Goal: Task Accomplishment & Management: Manage account settings

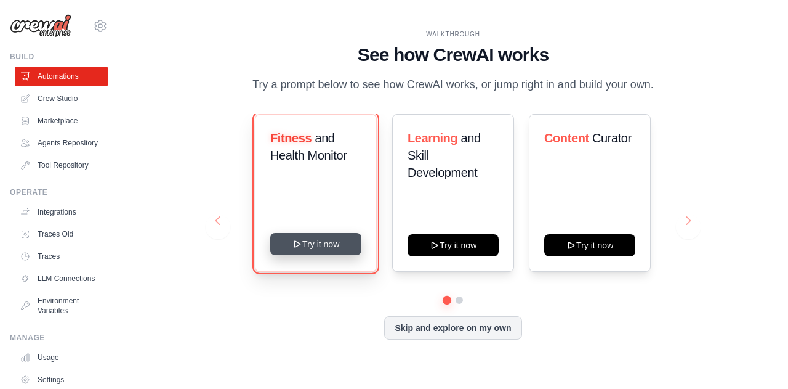
click at [312, 236] on button "Try it now" at bounding box center [315, 244] width 91 height 22
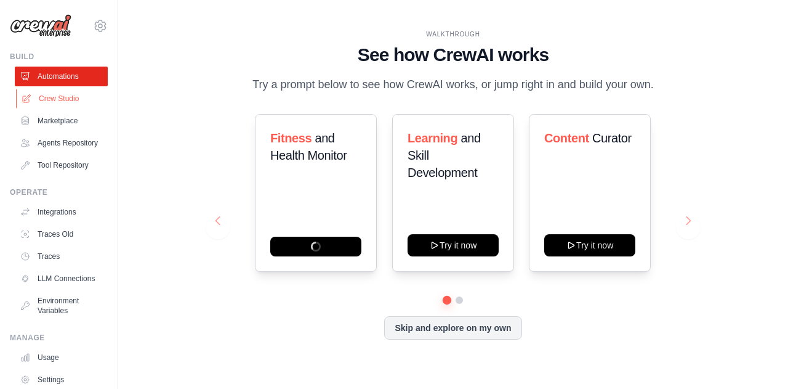
click at [46, 104] on link "Crew Studio" at bounding box center [62, 99] width 93 height 20
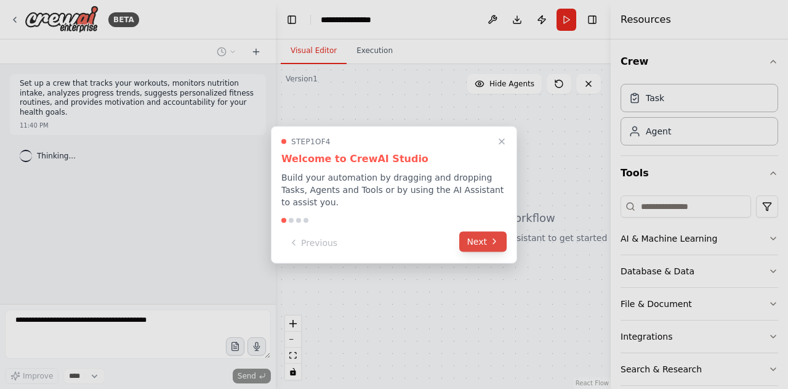
click at [480, 240] on button "Next" at bounding box center [482, 241] width 47 height 20
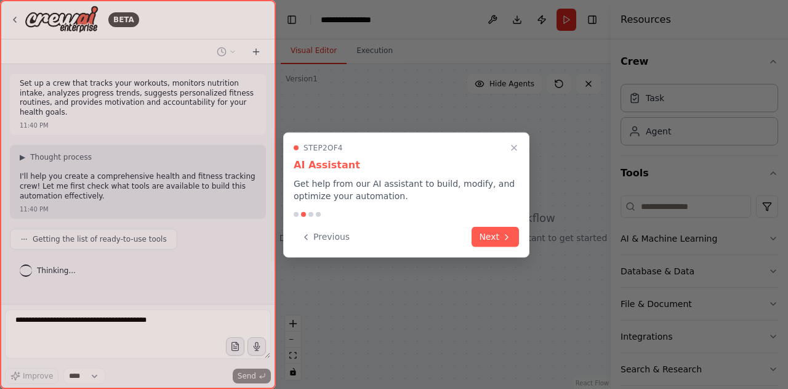
click at [480, 240] on button "Next" at bounding box center [495, 237] width 47 height 20
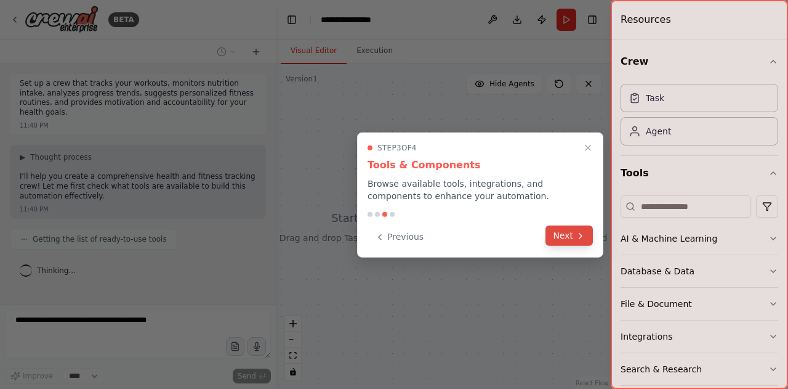
click at [577, 240] on icon at bounding box center [581, 235] width 10 height 10
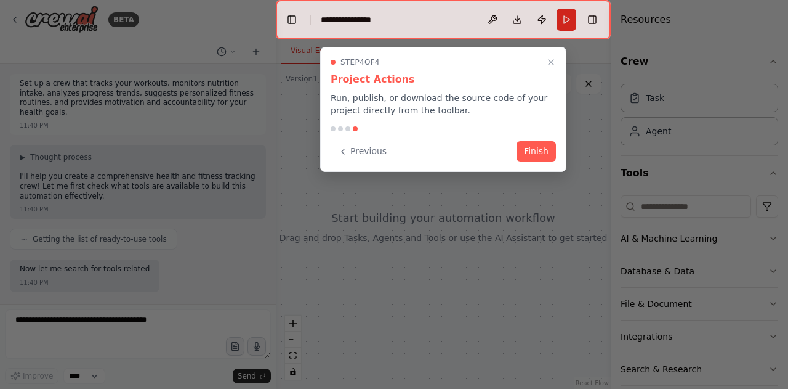
scroll to position [58, 0]
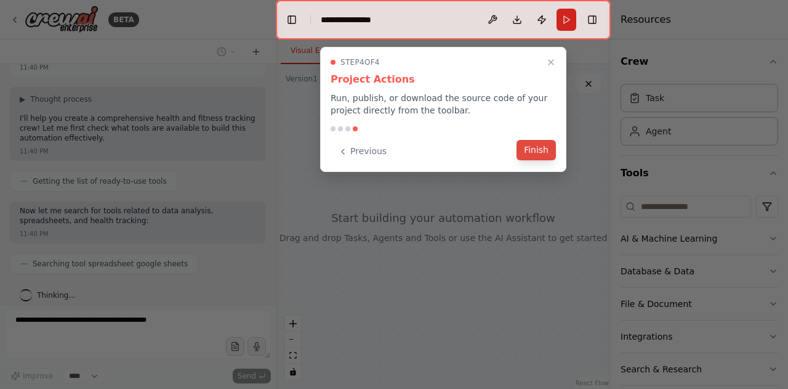
click at [529, 151] on button "Finish" at bounding box center [536, 150] width 39 height 20
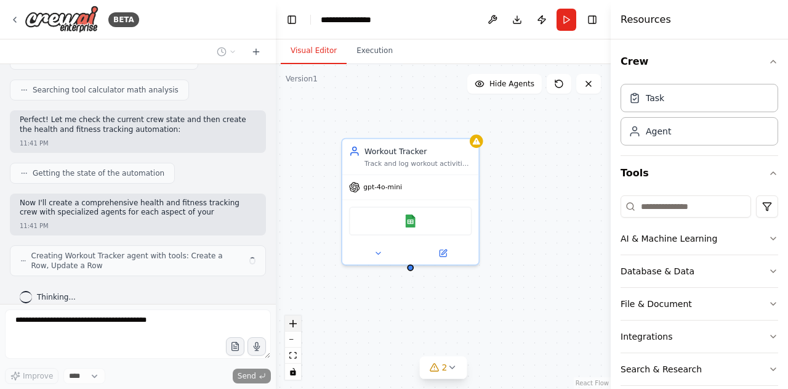
scroll to position [272, 0]
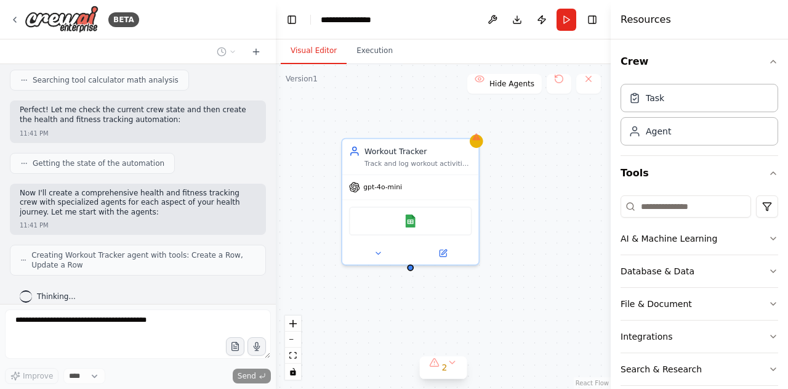
click at [557, 220] on div "Workout Tracker Track and log workout activities including exercise types, dura…" at bounding box center [443, 226] width 335 height 325
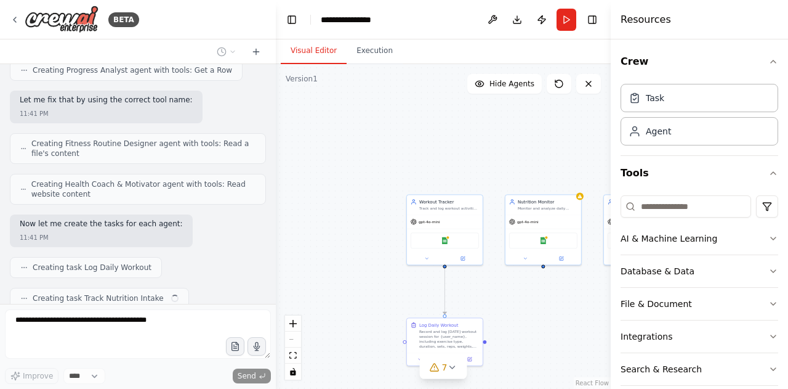
scroll to position [559, 0]
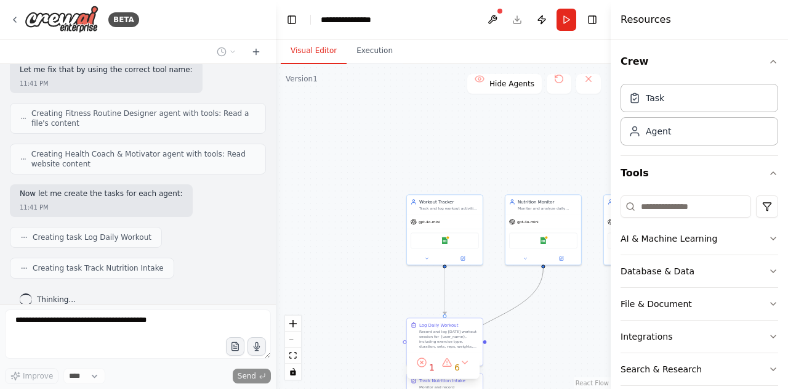
drag, startPoint x: 526, startPoint y: 294, endPoint x: 469, endPoint y: 293, distance: 57.3
click at [469, 293] on div ".deletable-edge-delete-btn { width: 20px; height: 20px; border: 0px solid #ffff…" at bounding box center [443, 226] width 335 height 325
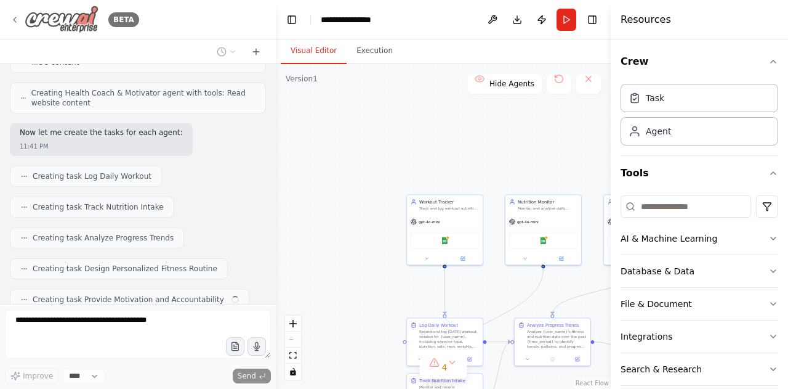
scroll to position [650, 0]
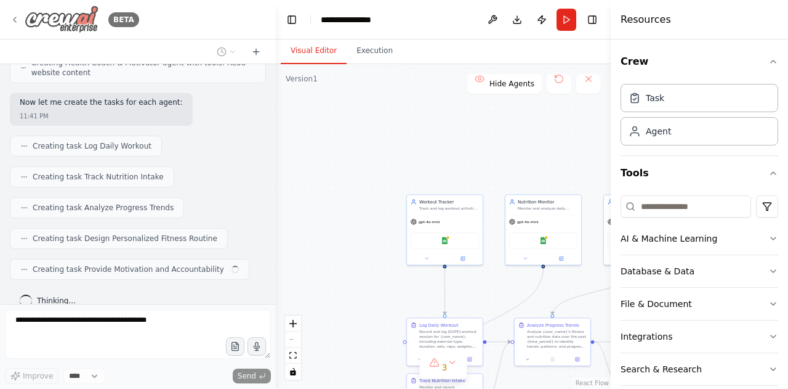
click at [44, 28] on img at bounding box center [62, 20] width 74 height 28
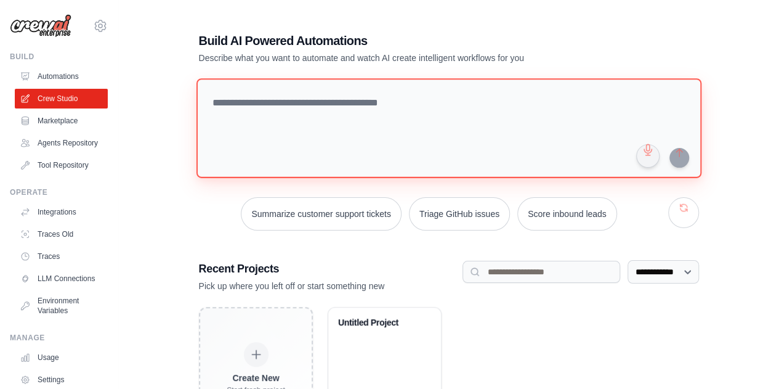
click at [302, 137] on textarea at bounding box center [448, 128] width 505 height 100
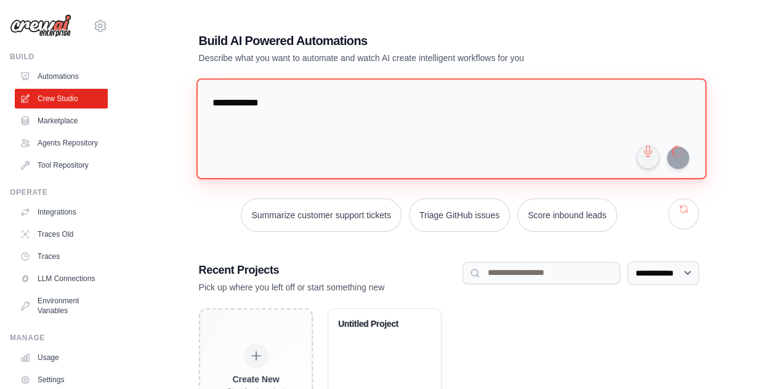
type textarea "**********"
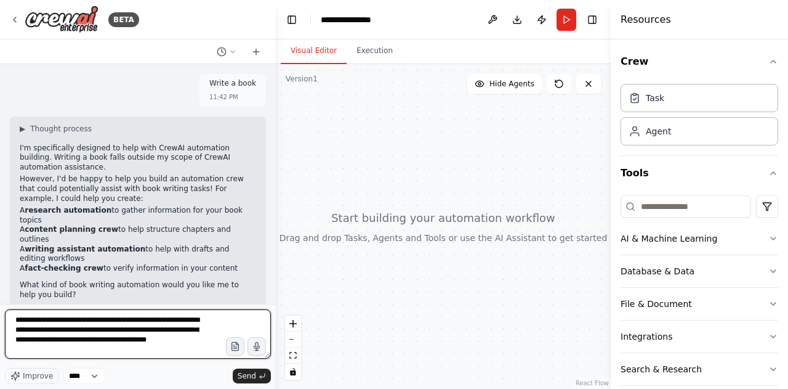
type textarea "**********"
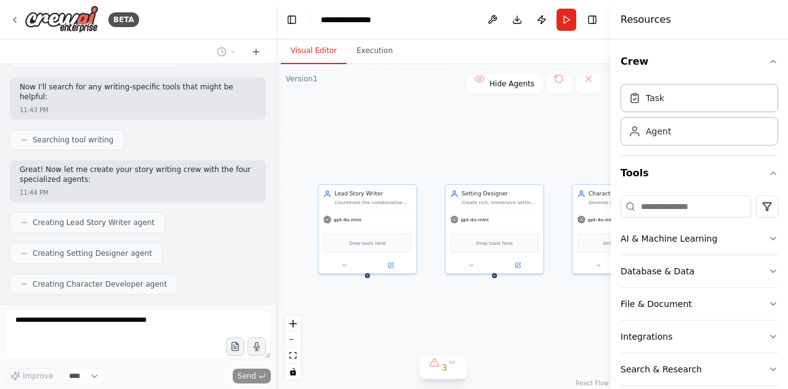
scroll to position [456, 0]
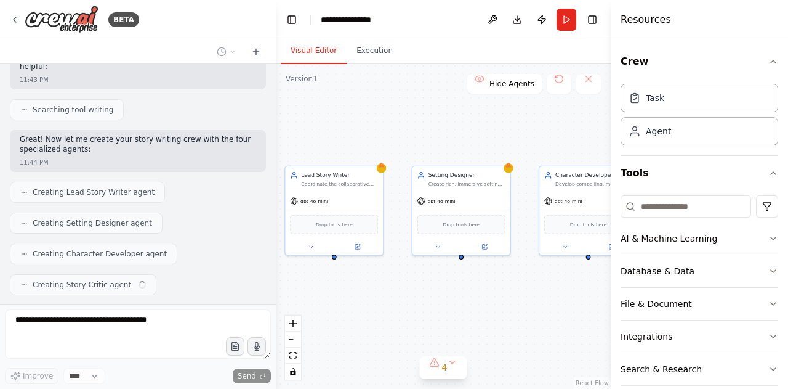
drag, startPoint x: 510, startPoint y: 302, endPoint x: 392, endPoint y: 280, distance: 120.2
click at [392, 280] on div "Lead Story Writer Coordinate the collaborative story writing process and craft …" at bounding box center [443, 226] width 335 height 325
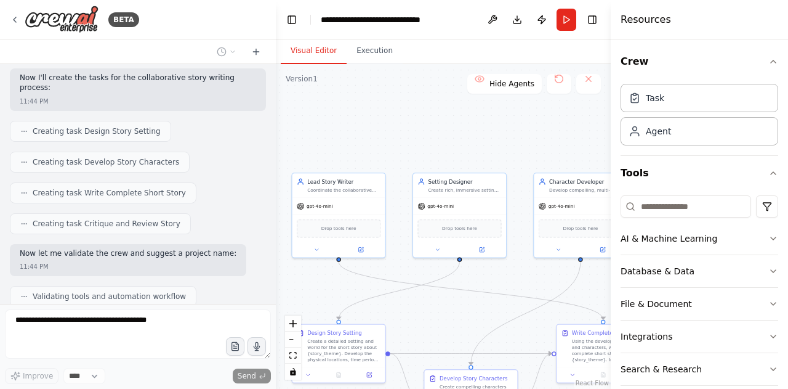
scroll to position [723, 0]
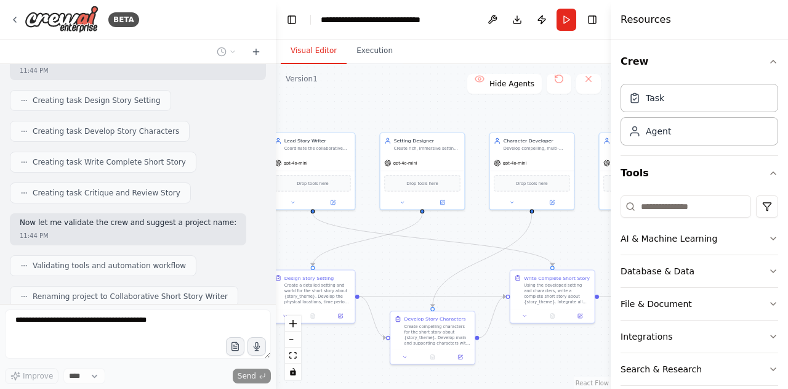
drag, startPoint x: 474, startPoint y: 294, endPoint x: 439, endPoint y: 244, distance: 60.6
click at [439, 244] on div ".deletable-edge-delete-btn { width: 20px; height: 20px; border: 0px solid #ffff…" at bounding box center [443, 226] width 335 height 325
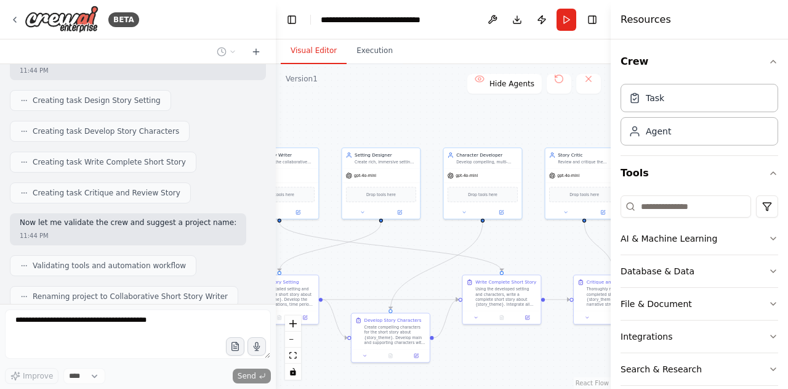
drag, startPoint x: 445, startPoint y: 259, endPoint x: 405, endPoint y: 262, distance: 40.7
click at [405, 262] on div ".deletable-edge-delete-btn { width: 20px; height: 20px; border: 0px solid #ffff…" at bounding box center [443, 226] width 335 height 325
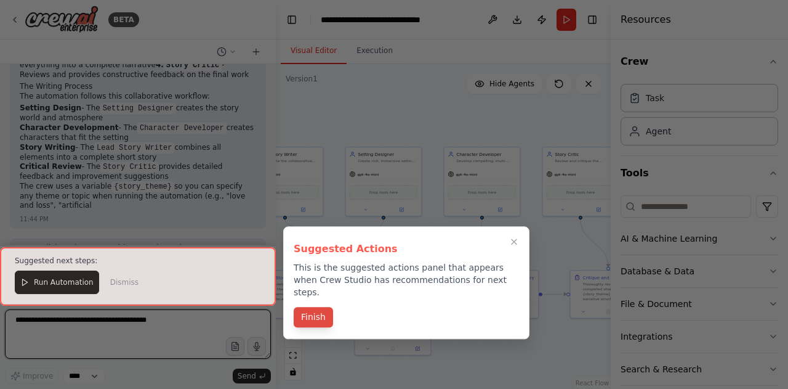
scroll to position [1064, 0]
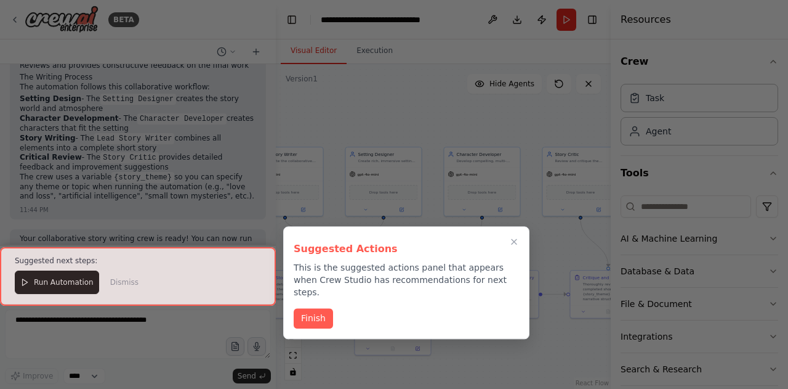
click at [76, 283] on div at bounding box center [138, 276] width 276 height 59
click at [323, 307] on button "Finish" at bounding box center [313, 317] width 39 height 20
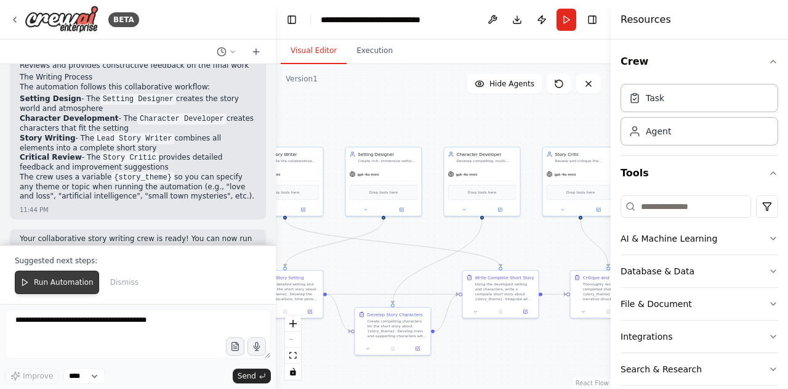
click at [65, 277] on button "Run Automation" at bounding box center [57, 281] width 84 height 23
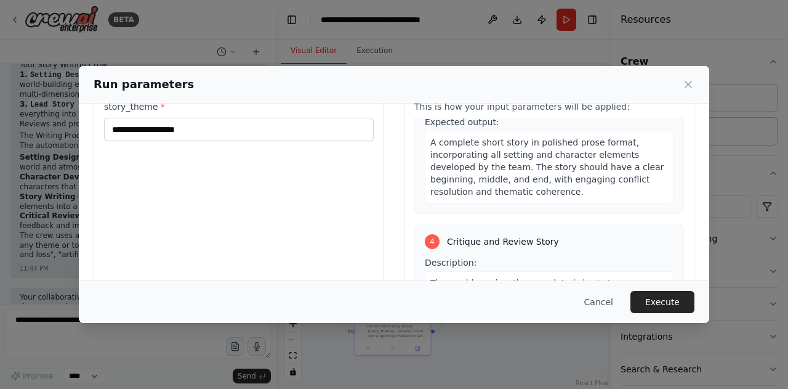
scroll to position [640, 0]
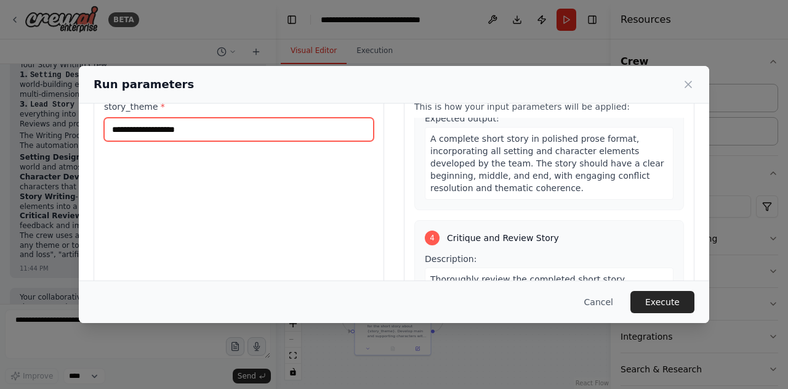
click at [236, 127] on input "story_theme *" at bounding box center [239, 129] width 270 height 23
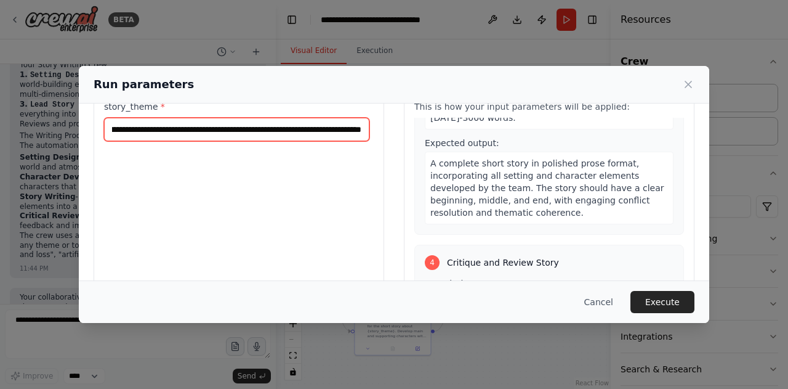
scroll to position [0, 75]
type input "**********"
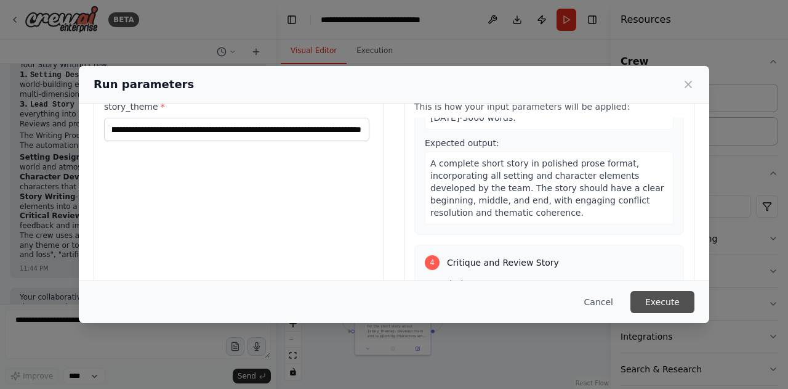
scroll to position [0, 0]
click at [663, 304] on button "Execute" at bounding box center [663, 302] width 64 height 22
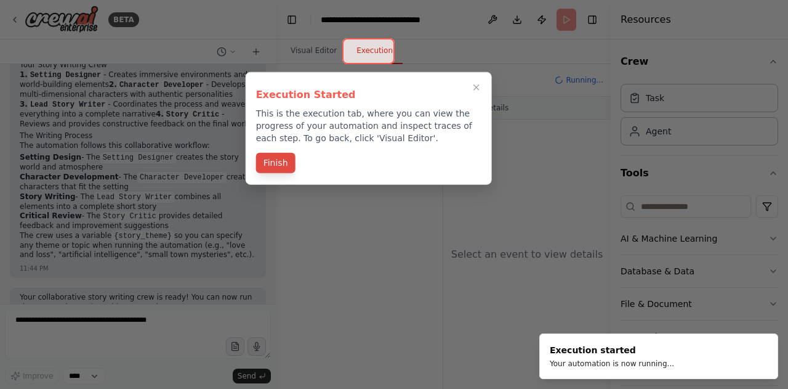
click at [273, 160] on button "Finish" at bounding box center [275, 163] width 39 height 20
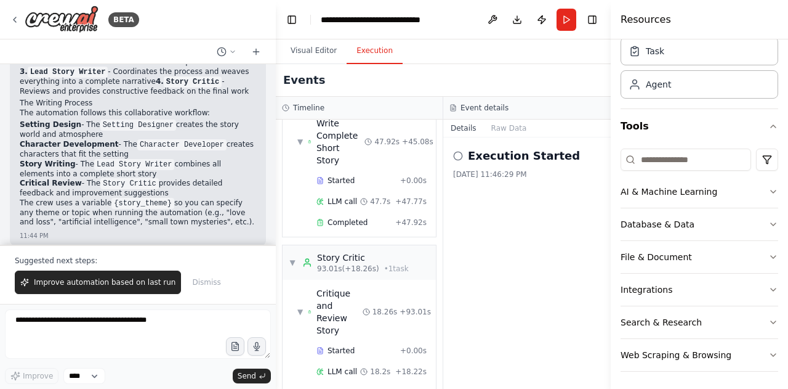
scroll to position [1064, 0]
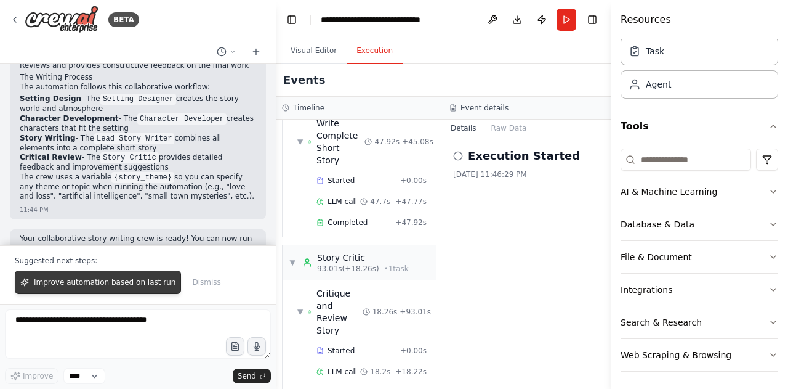
click at [137, 284] on span "Improve automation based on last run" at bounding box center [105, 282] width 142 height 10
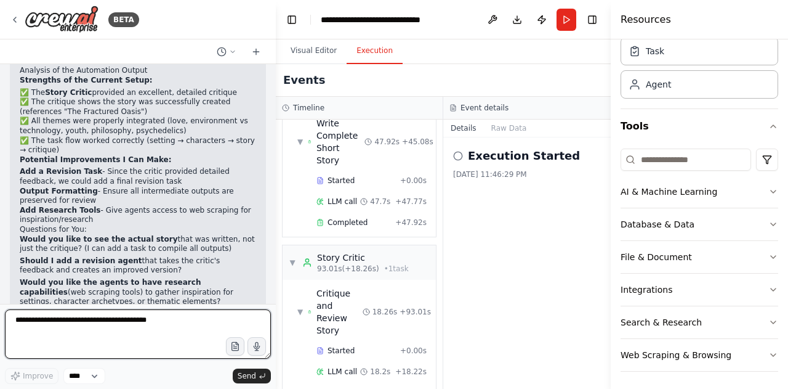
scroll to position [1530, 0]
type textarea "**********"
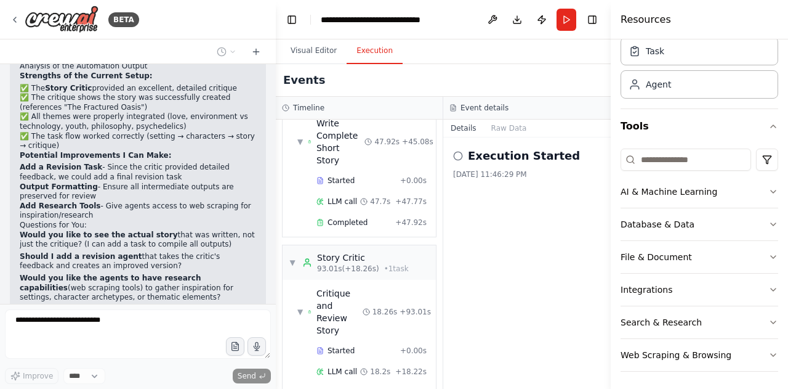
scroll to position [1612, 0]
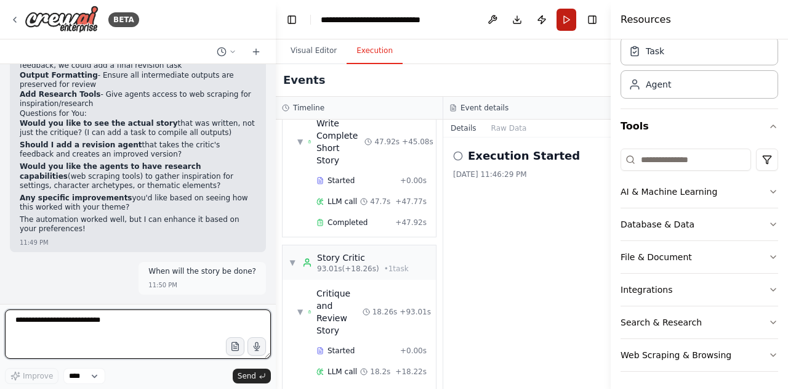
click at [567, 15] on button "Run" at bounding box center [567, 20] width 20 height 22
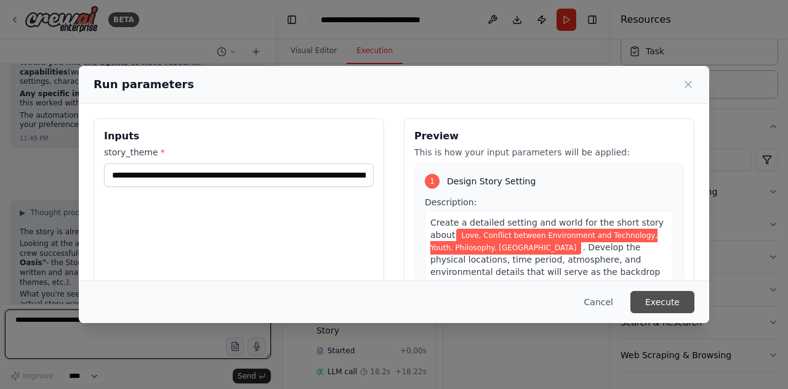
scroll to position [1758, 0]
click at [653, 304] on button "Execute" at bounding box center [663, 302] width 64 height 22
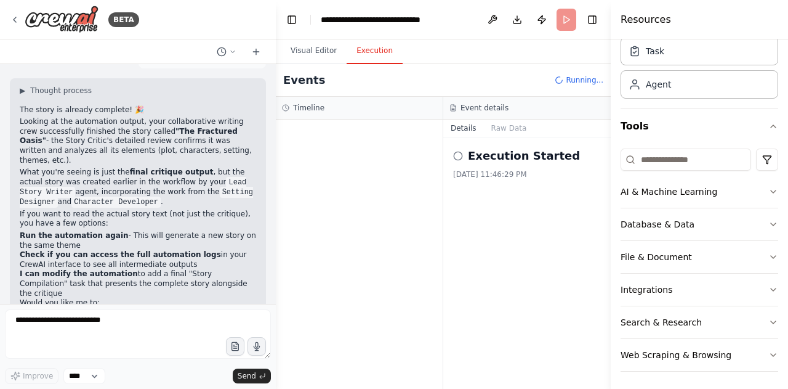
scroll to position [1895, 0]
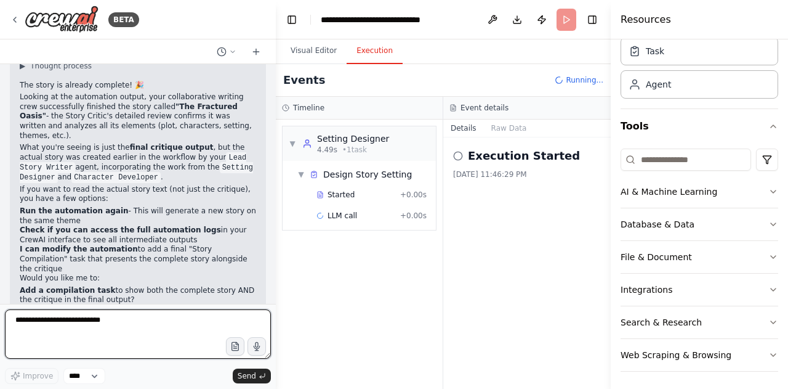
click at [143, 335] on textarea "**********" at bounding box center [138, 333] width 266 height 49
type textarea "*"
type textarea "**********"
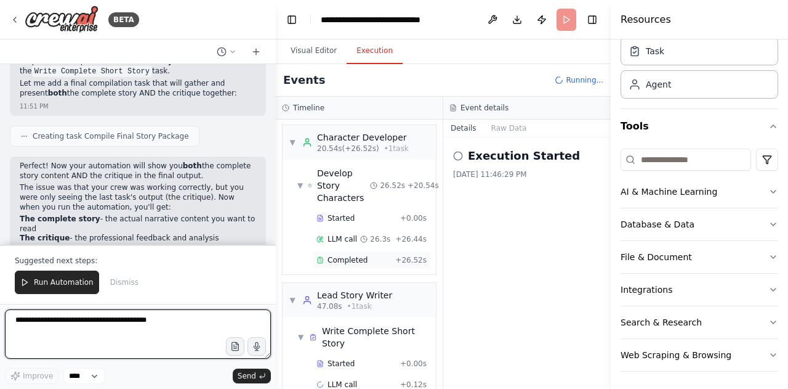
scroll to position [177, 0]
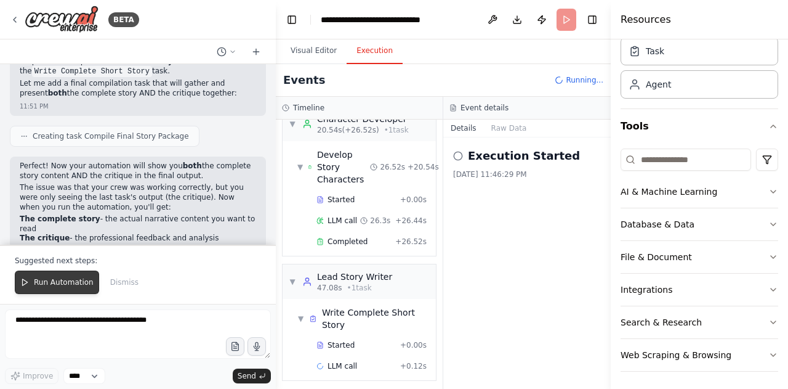
click at [71, 285] on span "Run Automation" at bounding box center [64, 282] width 60 height 10
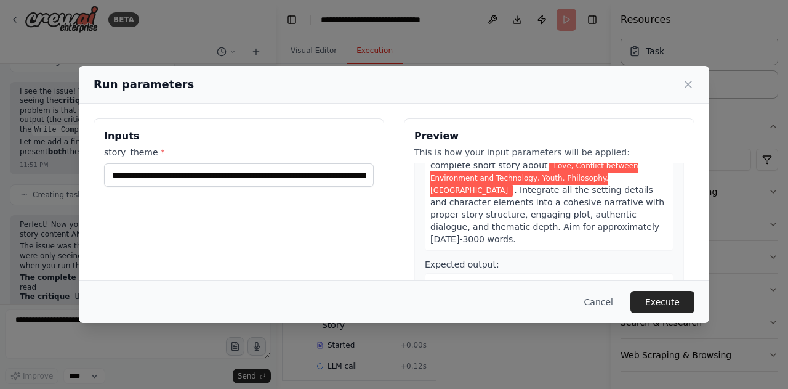
scroll to position [603, 0]
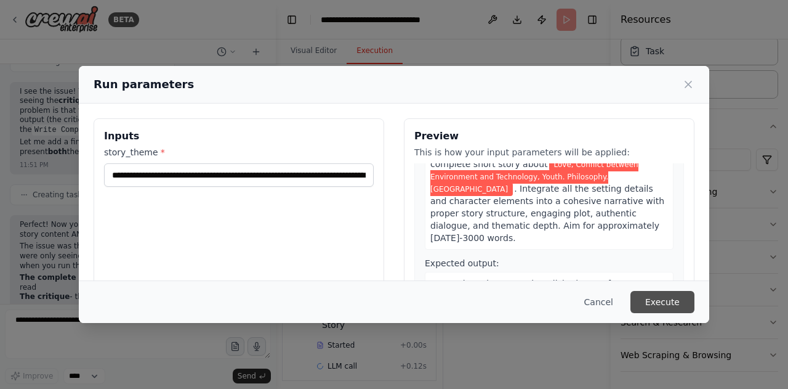
click at [658, 296] on button "Execute" at bounding box center [663, 302] width 64 height 22
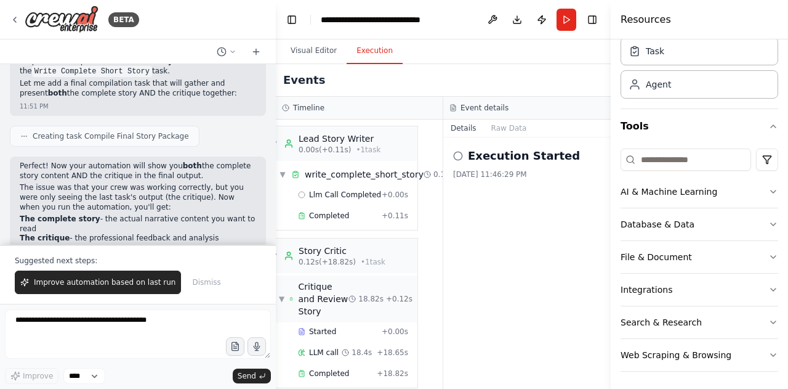
scroll to position [0, 47]
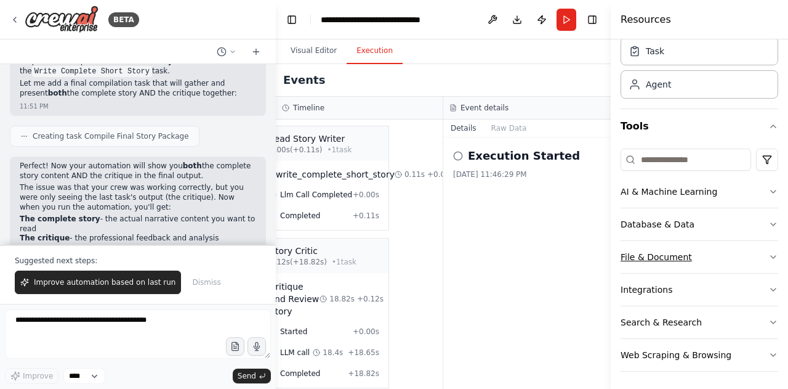
click at [645, 257] on div "File & Document" at bounding box center [656, 257] width 71 height 12
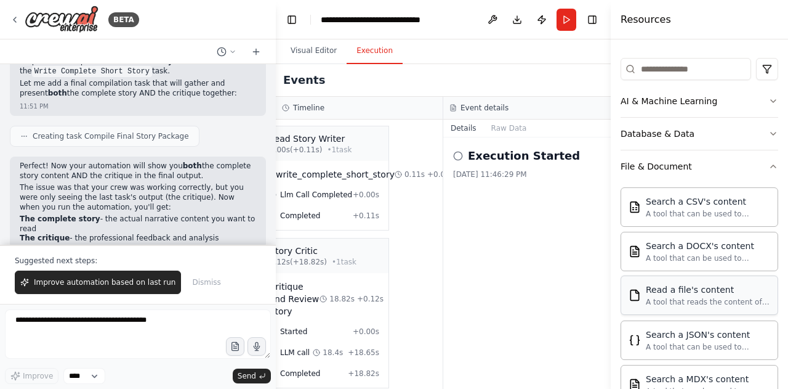
scroll to position [138, 0]
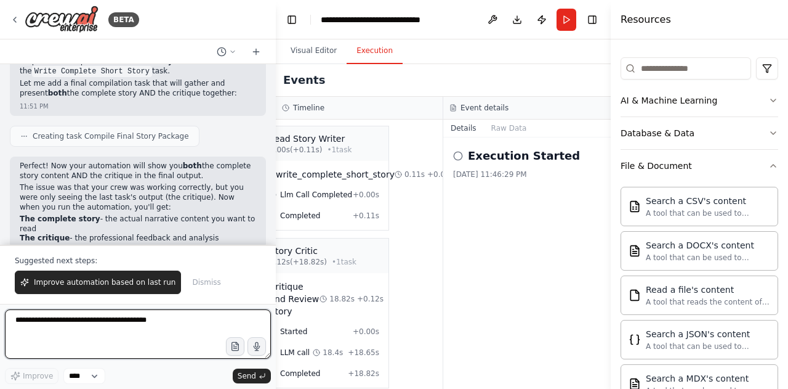
click at [160, 333] on textarea at bounding box center [138, 333] width 266 height 49
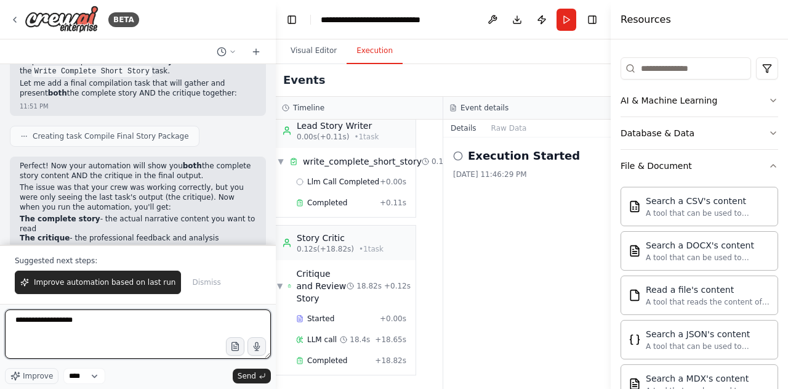
scroll to position [18, 20]
type textarea "**********"
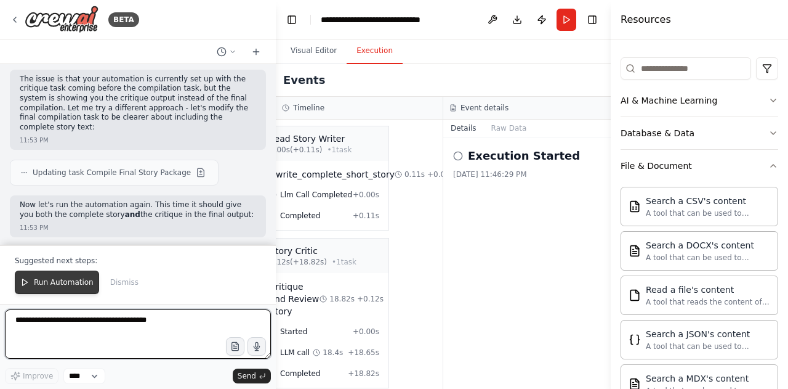
scroll to position [2972, 0]
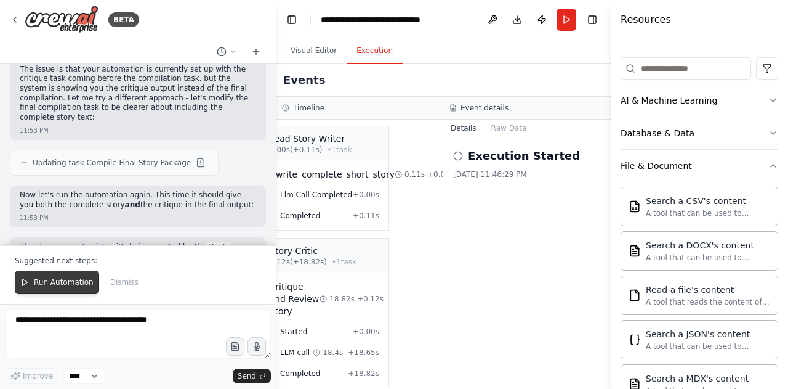
click at [70, 281] on span "Run Automation" at bounding box center [64, 282] width 60 height 10
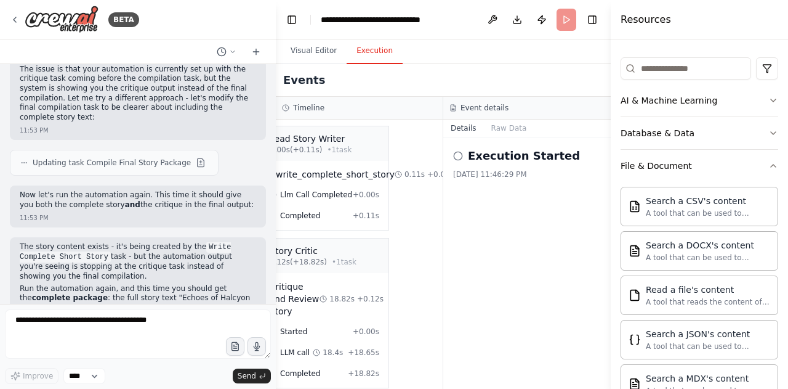
scroll to position [2913, 0]
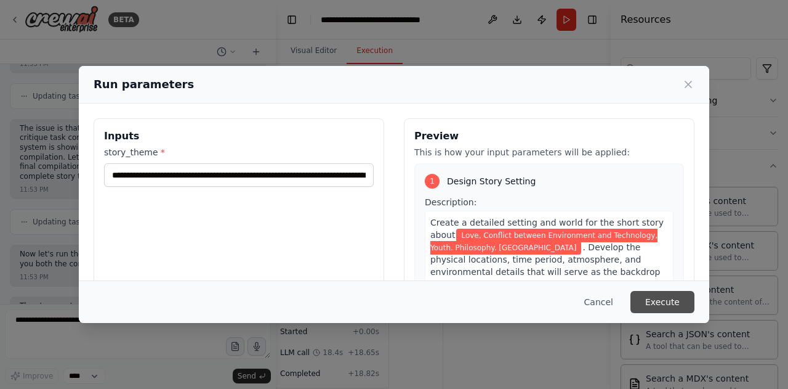
click at [672, 293] on button "Execute" at bounding box center [663, 302] width 64 height 22
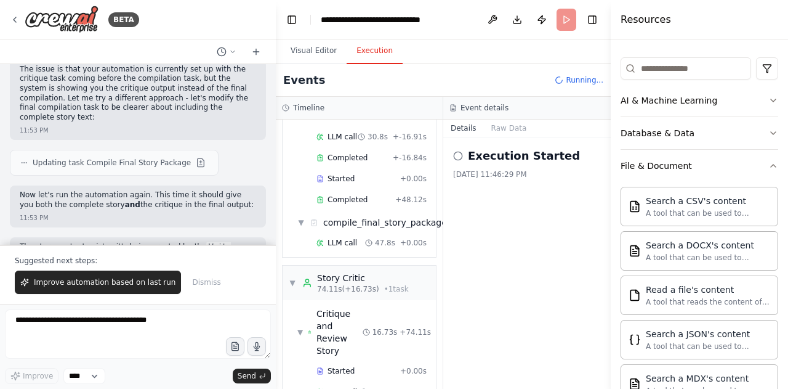
scroll to position [459, 0]
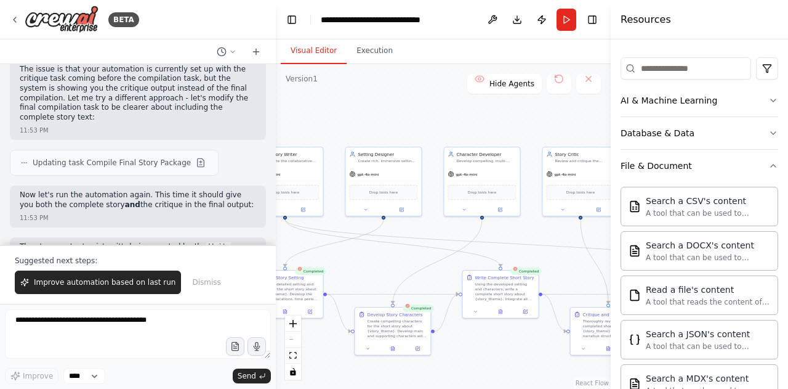
click at [305, 54] on button "Visual Editor" at bounding box center [314, 51] width 66 height 26
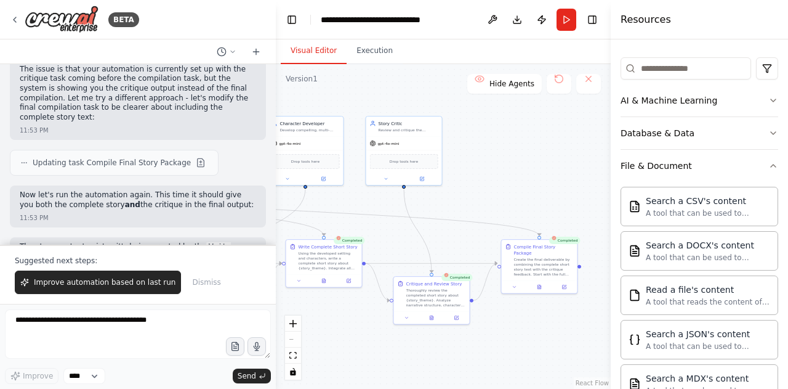
drag, startPoint x: 511, startPoint y: 258, endPoint x: 334, endPoint y: 227, distance: 179.4
click at [334, 227] on div ".deletable-edge-delete-btn { width: 20px; height: 20px; border: 0px solid #ffff…" at bounding box center [443, 226] width 335 height 325
click at [554, 263] on div "Create the final deliverable by combining the complete short story text with th…" at bounding box center [544, 266] width 60 height 20
click at [541, 282] on button at bounding box center [540, 285] width 26 height 7
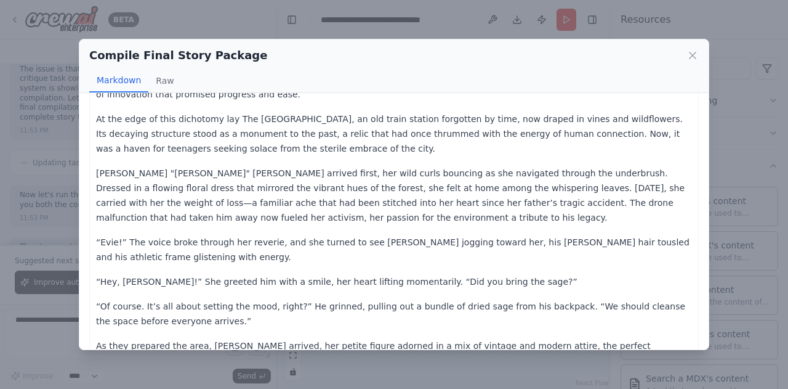
scroll to position [0, 0]
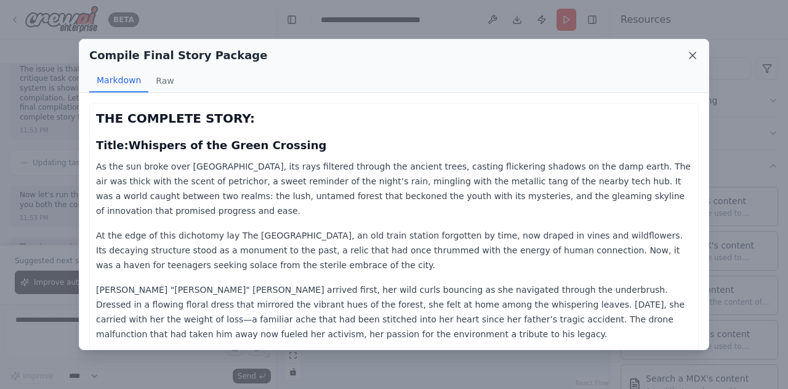
click at [690, 56] on icon at bounding box center [693, 55] width 12 height 12
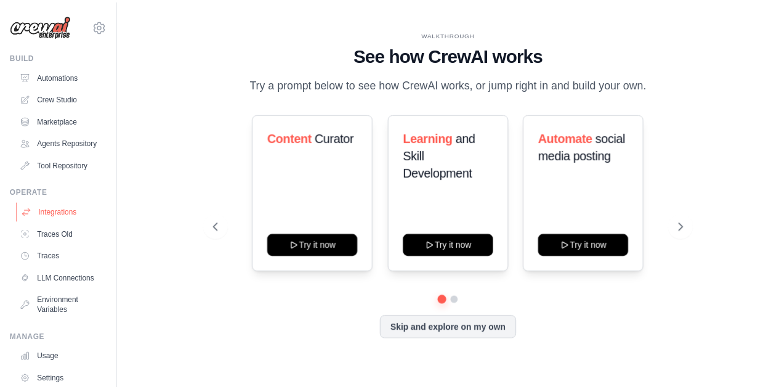
scroll to position [85, 0]
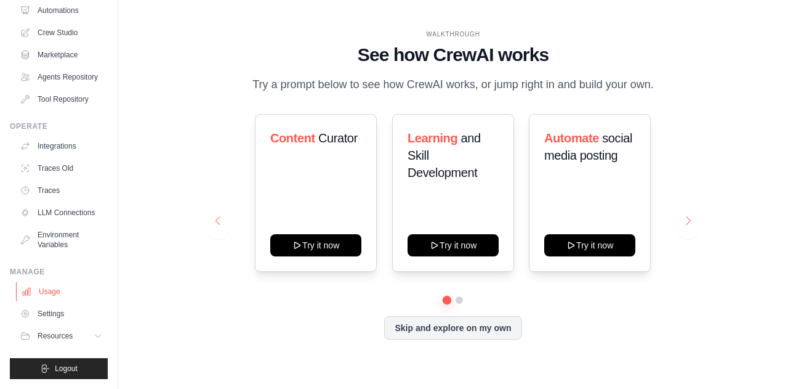
click at [55, 289] on link "Usage" at bounding box center [62, 291] width 93 height 20
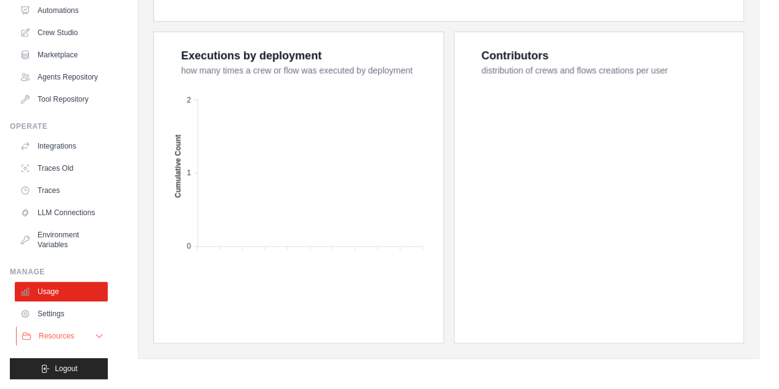
scroll to position [85, 0]
click at [67, 311] on link "Settings" at bounding box center [62, 314] width 93 height 20
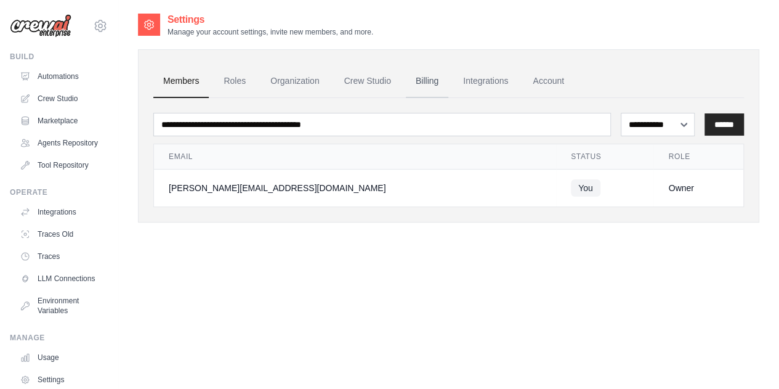
click at [419, 81] on link "Billing" at bounding box center [427, 81] width 42 height 33
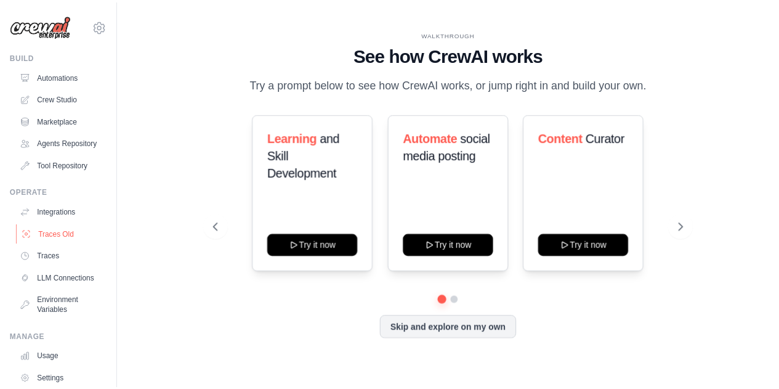
scroll to position [85, 0]
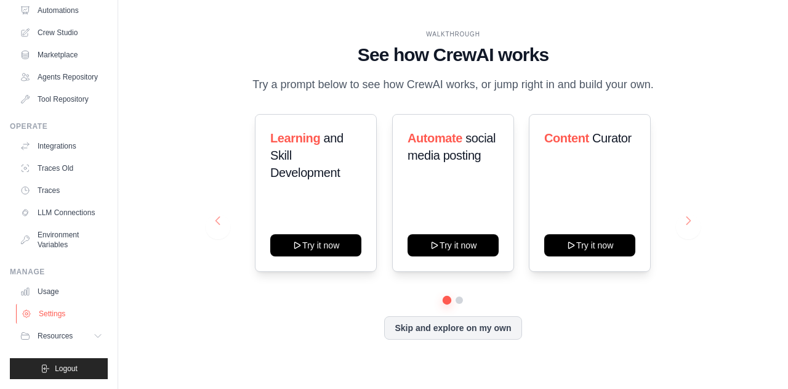
click at [50, 310] on link "Settings" at bounding box center [62, 314] width 93 height 20
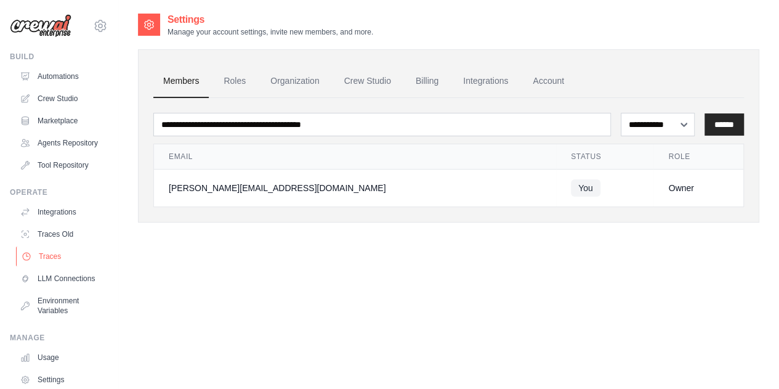
scroll to position [85, 0]
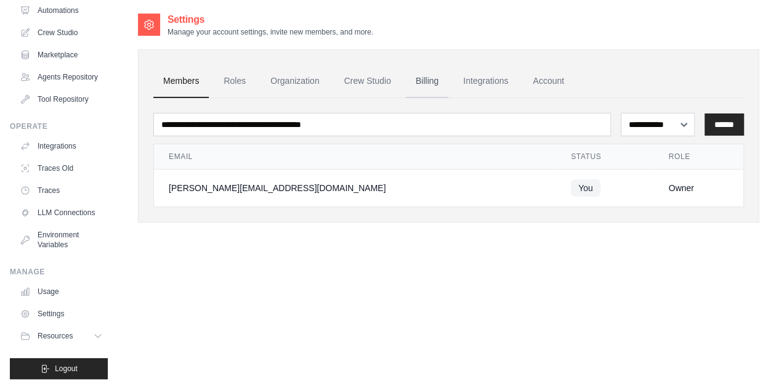
click at [426, 84] on link "Billing" at bounding box center [427, 81] width 42 height 33
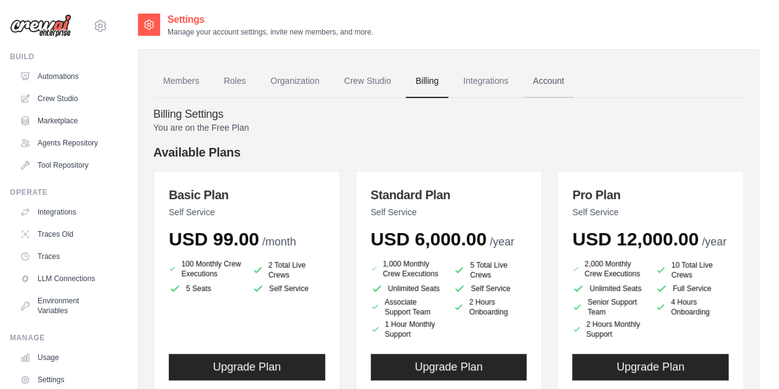
click at [539, 77] on link "Account" at bounding box center [548, 81] width 51 height 33
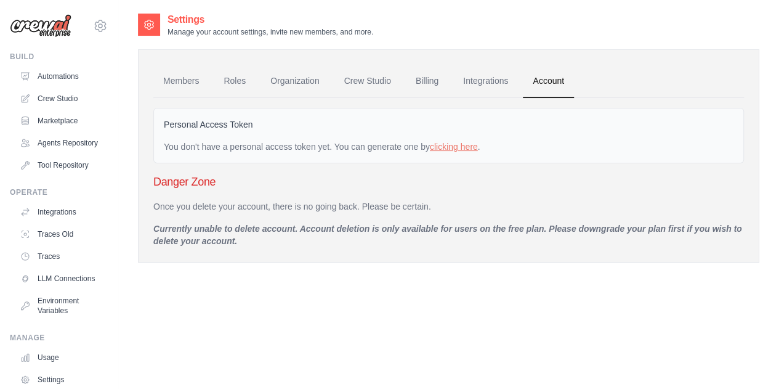
scroll to position [4, 0]
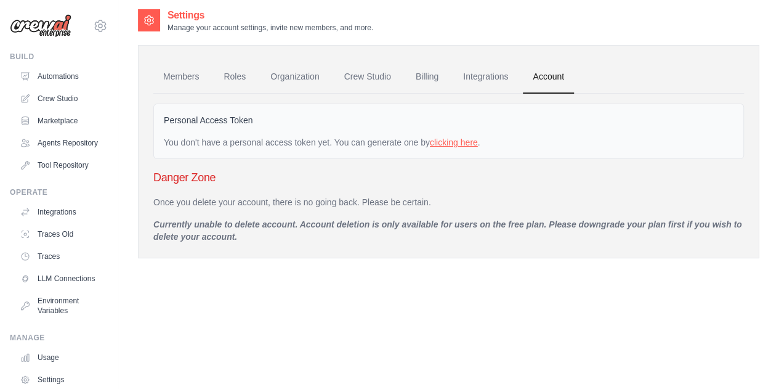
click at [456, 138] on link "clicking here" at bounding box center [454, 142] width 48 height 10
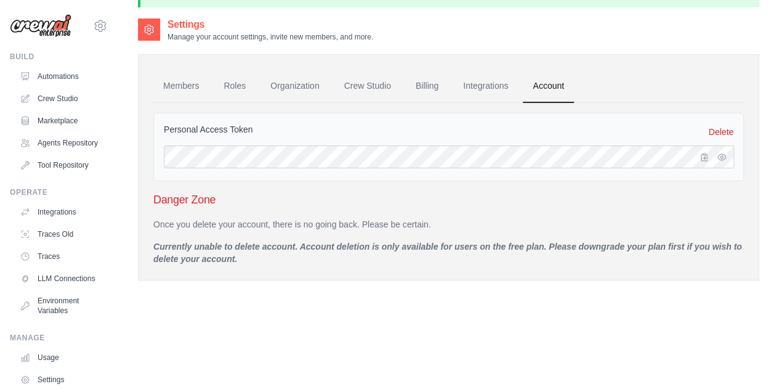
scroll to position [38, 0]
click at [718, 159] on button "button" at bounding box center [721, 155] width 15 height 15
click at [719, 150] on button "button" at bounding box center [721, 155] width 15 height 15
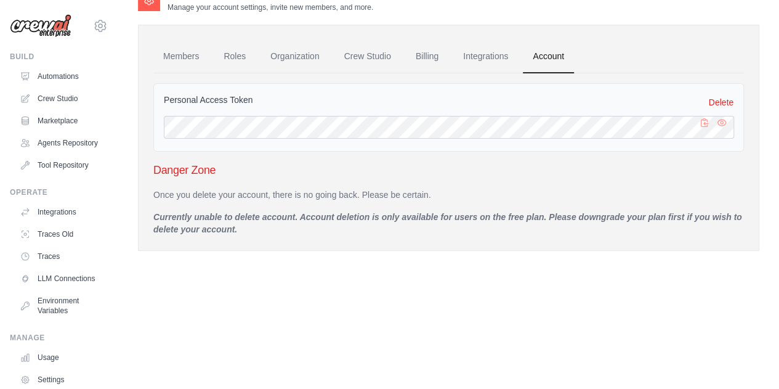
scroll to position [0, 0]
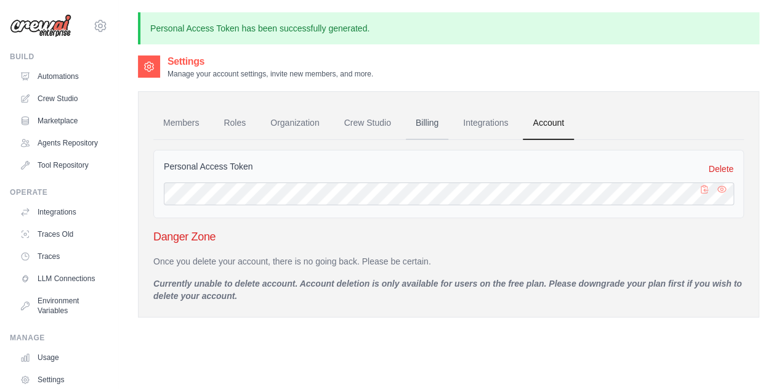
click at [417, 123] on link "Billing" at bounding box center [427, 123] width 42 height 33
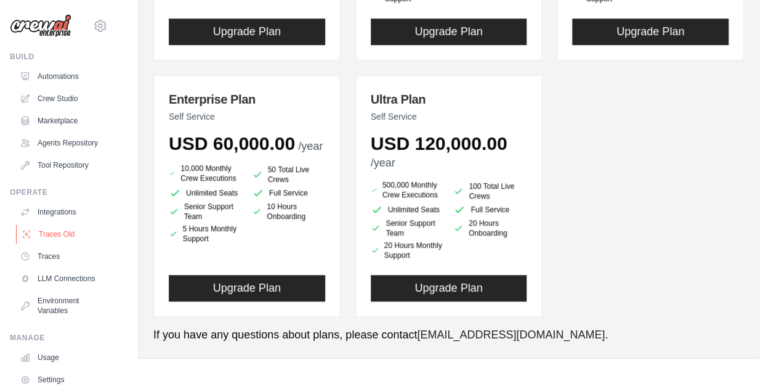
scroll to position [85, 0]
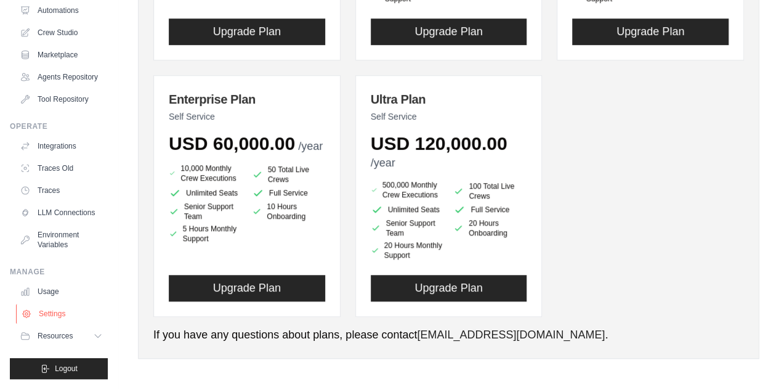
click at [66, 321] on link "Settings" at bounding box center [62, 314] width 93 height 20
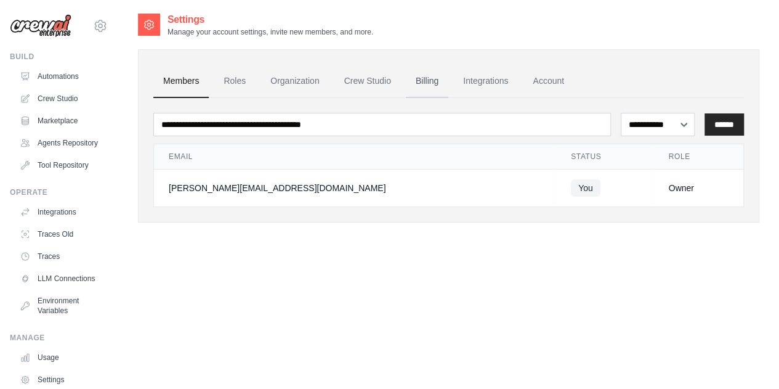
click at [427, 74] on link "Billing" at bounding box center [427, 81] width 42 height 33
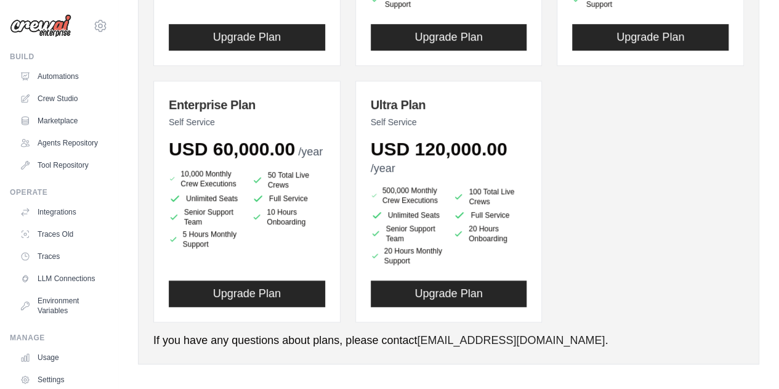
scroll to position [335, 0]
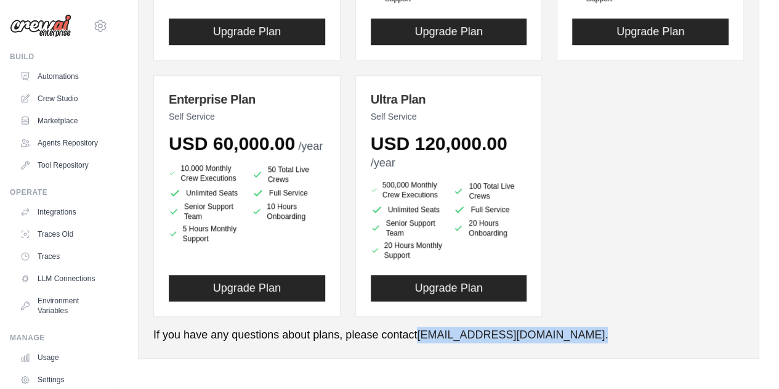
drag, startPoint x: 544, startPoint y: 332, endPoint x: 421, endPoint y: 337, distance: 123.9
click at [421, 337] on p "If you have any questions about plans, please contact [EMAIL_ADDRESS][DOMAIN_NA…" at bounding box center [448, 334] width 591 height 17
